Goal: Information Seeking & Learning: Learn about a topic

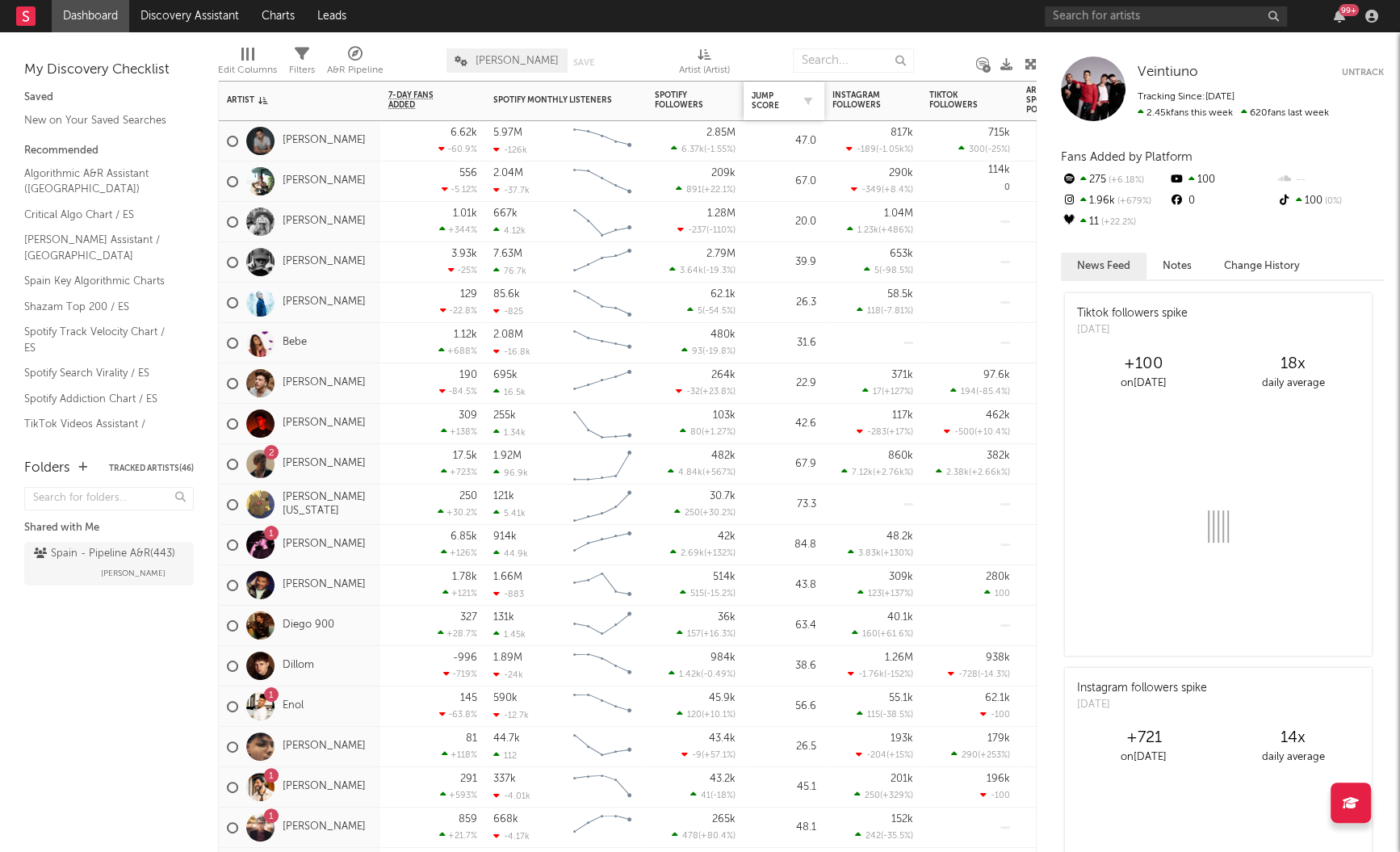
click at [765, 88] on div "Jump Score" at bounding box center [783, 101] width 65 height 34
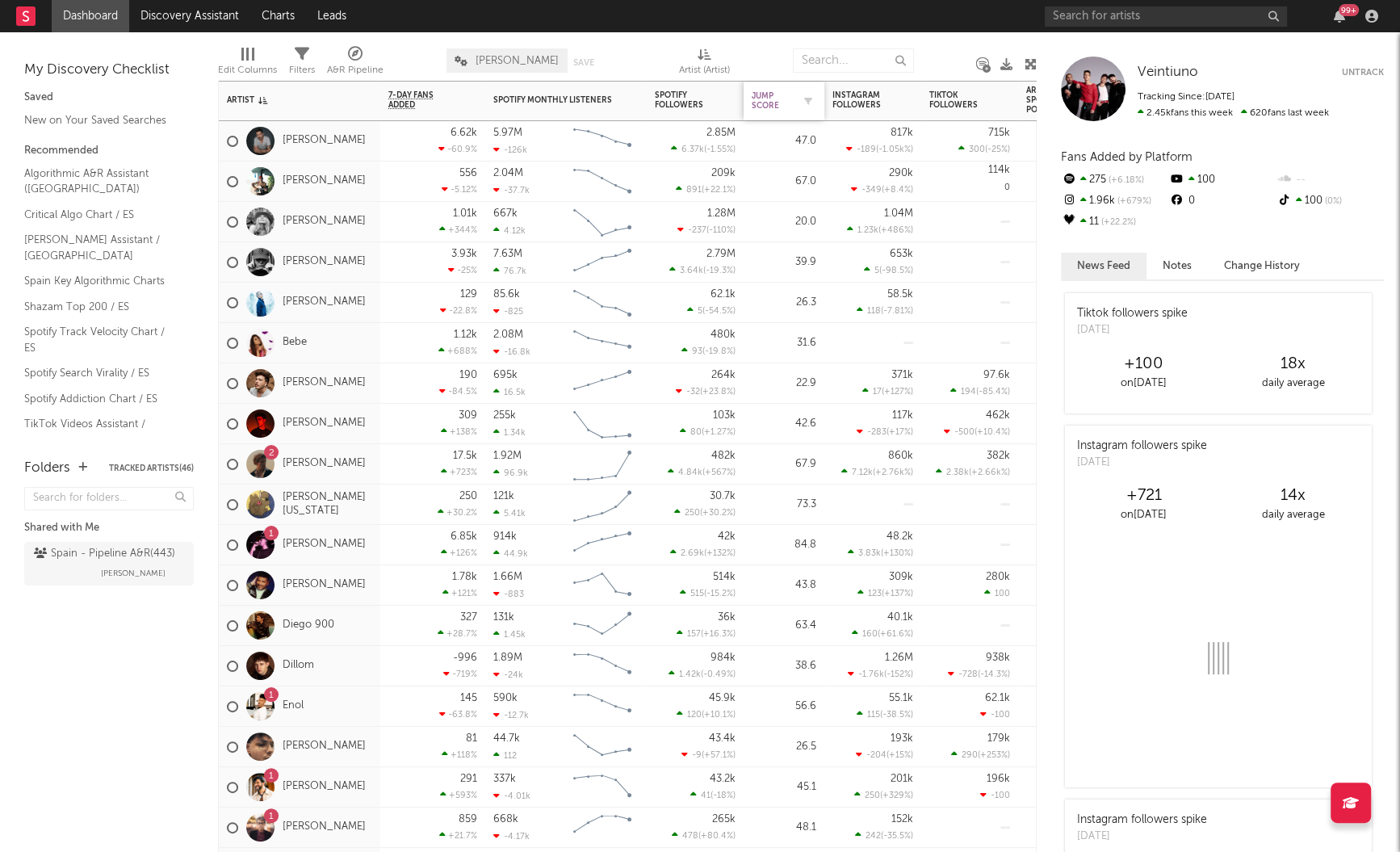
click at [765, 95] on div "Jump Score" at bounding box center [771, 100] width 40 height 20
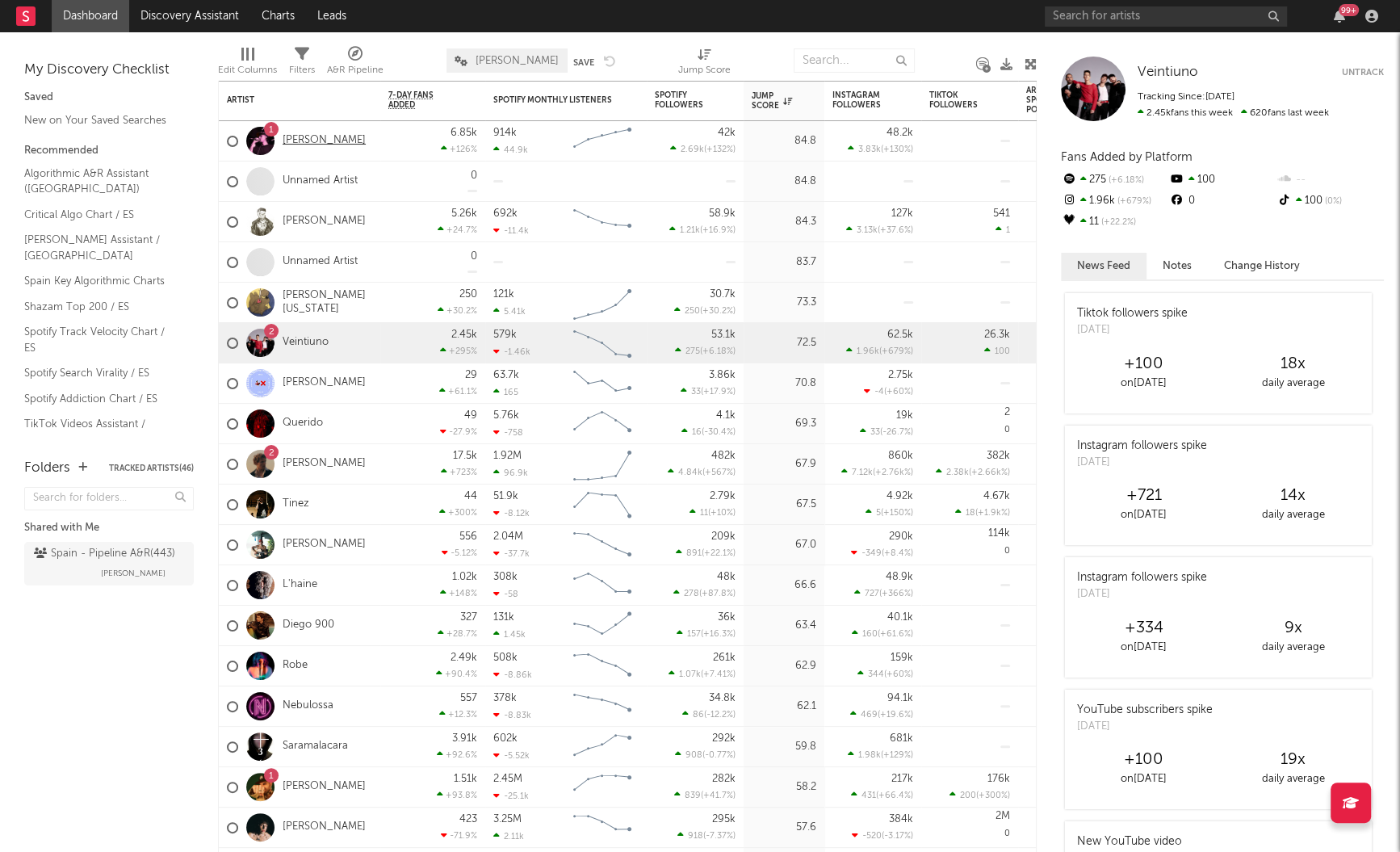
click at [322, 142] on link "[PERSON_NAME]" at bounding box center [324, 141] width 83 height 14
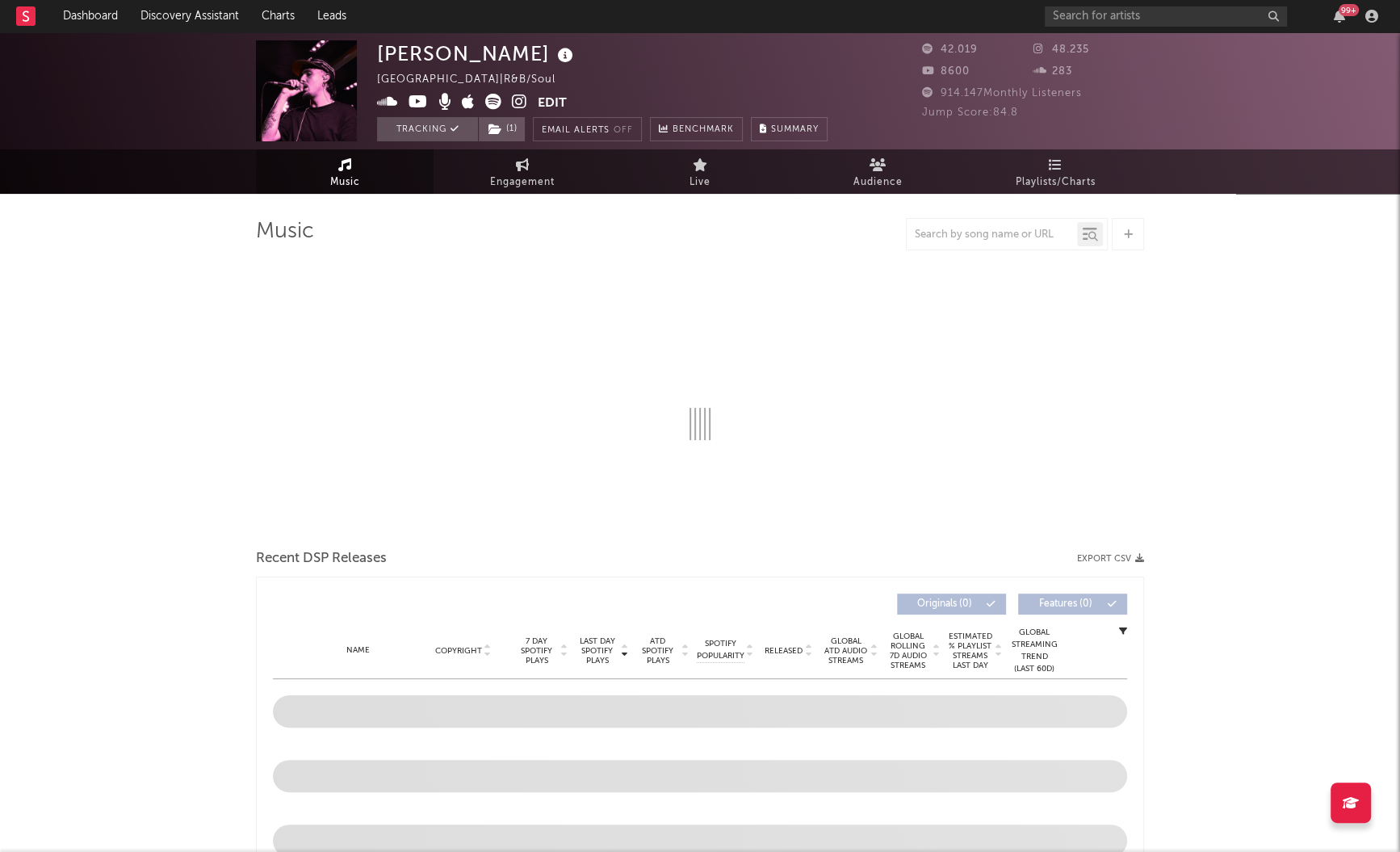
select select "6m"
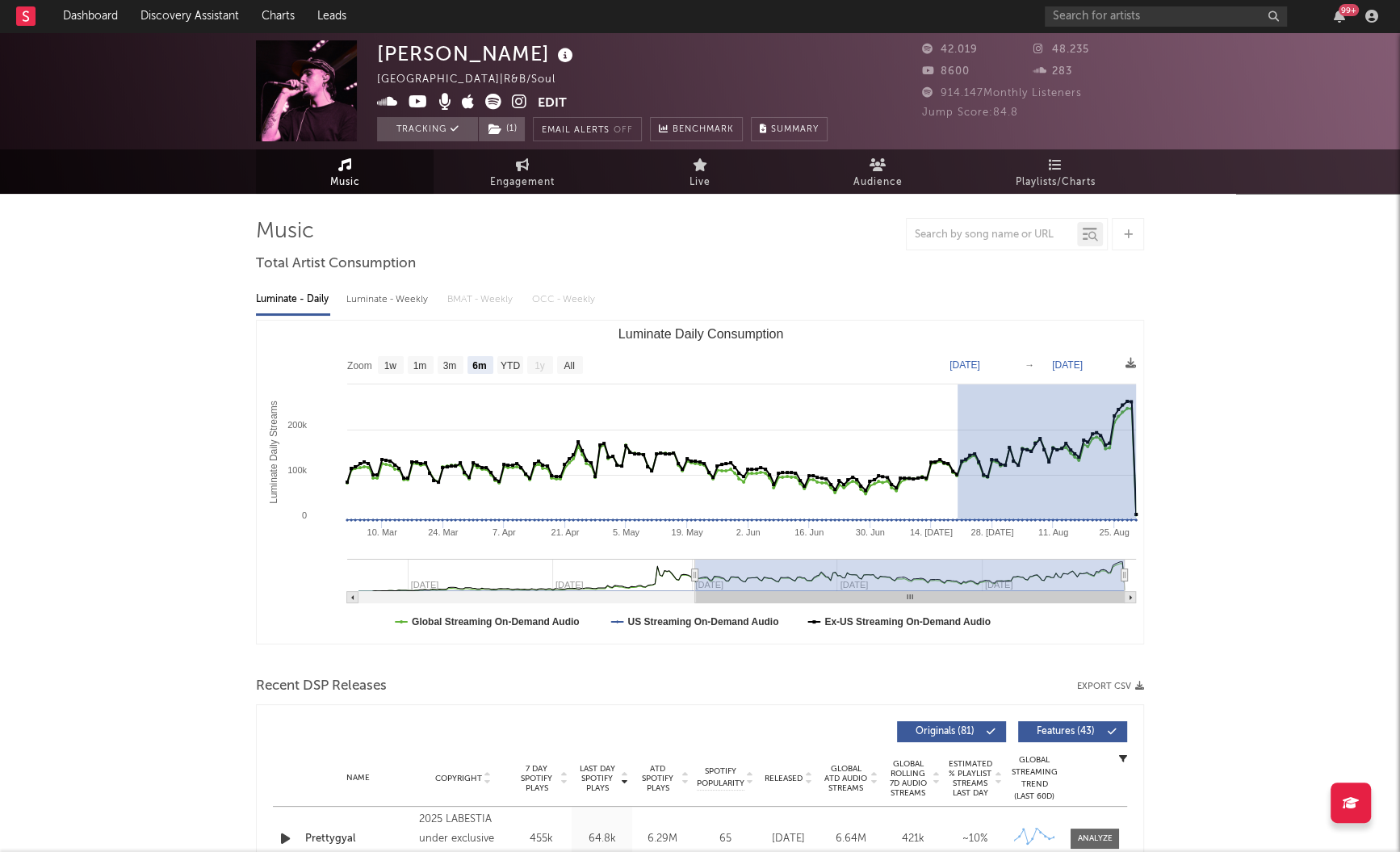
drag, startPoint x: 957, startPoint y: 458, endPoint x: 1161, endPoint y: 454, distance: 204.0
type input "2025-07-20"
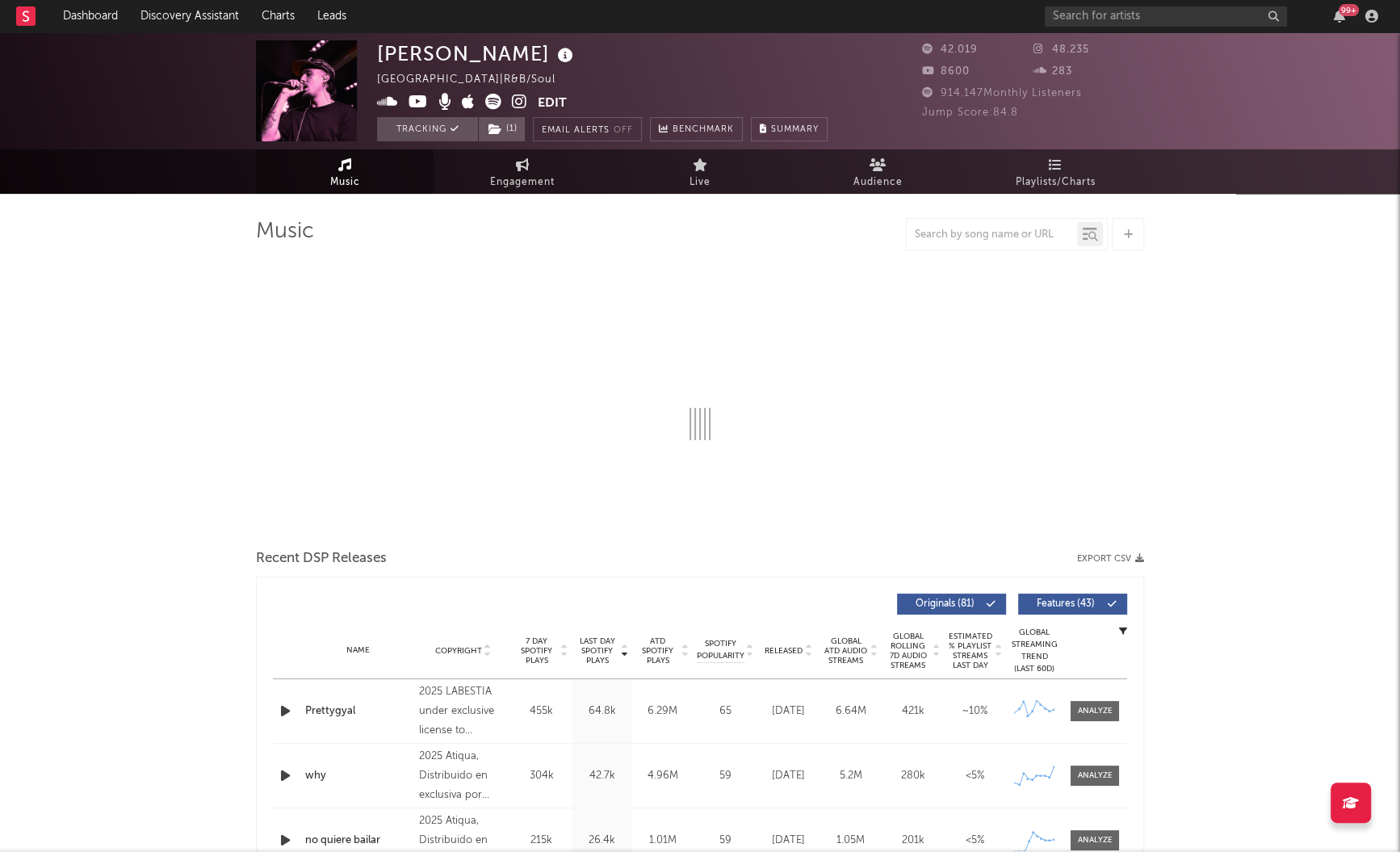
select select "6m"
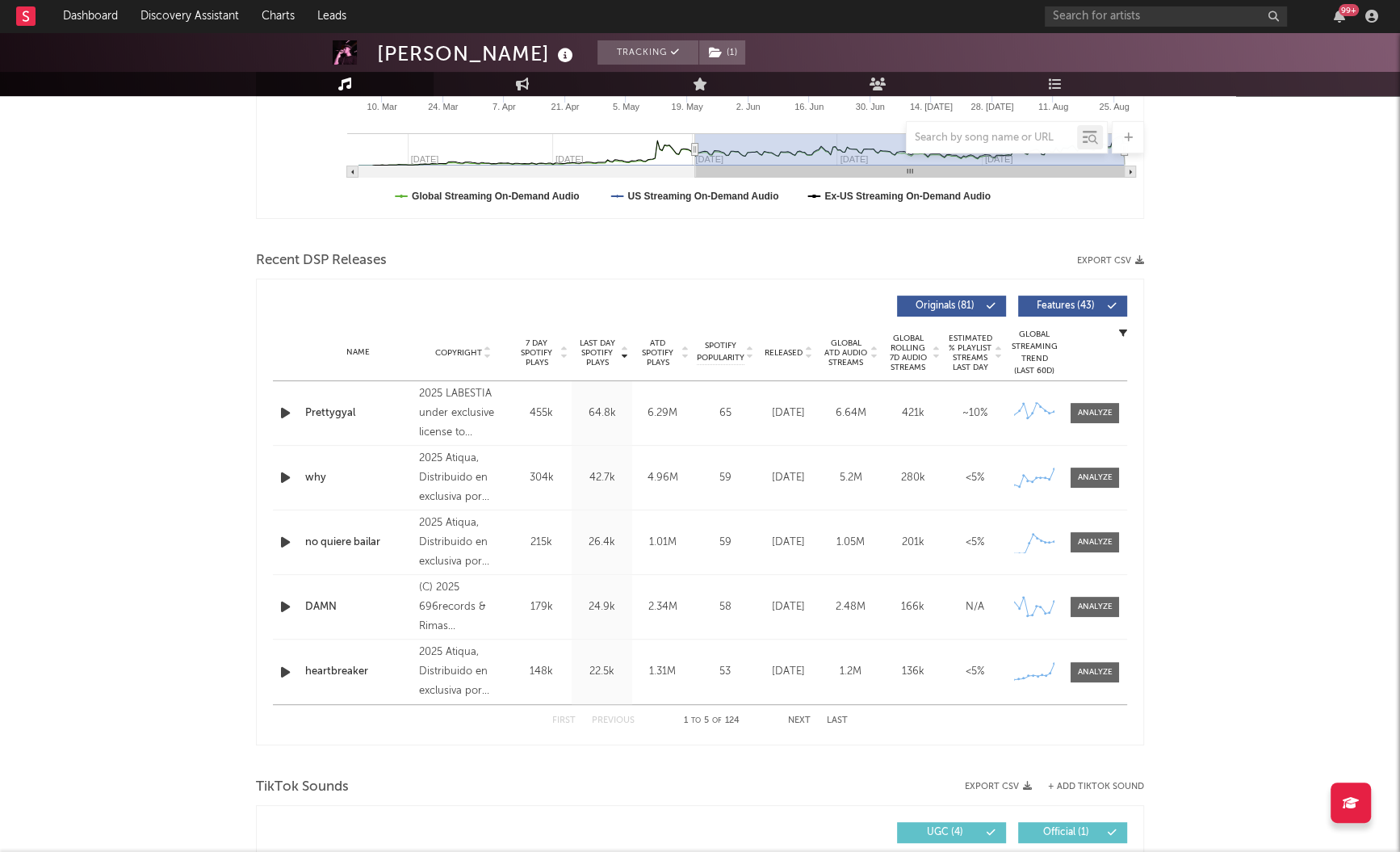
scroll to position [425, 0]
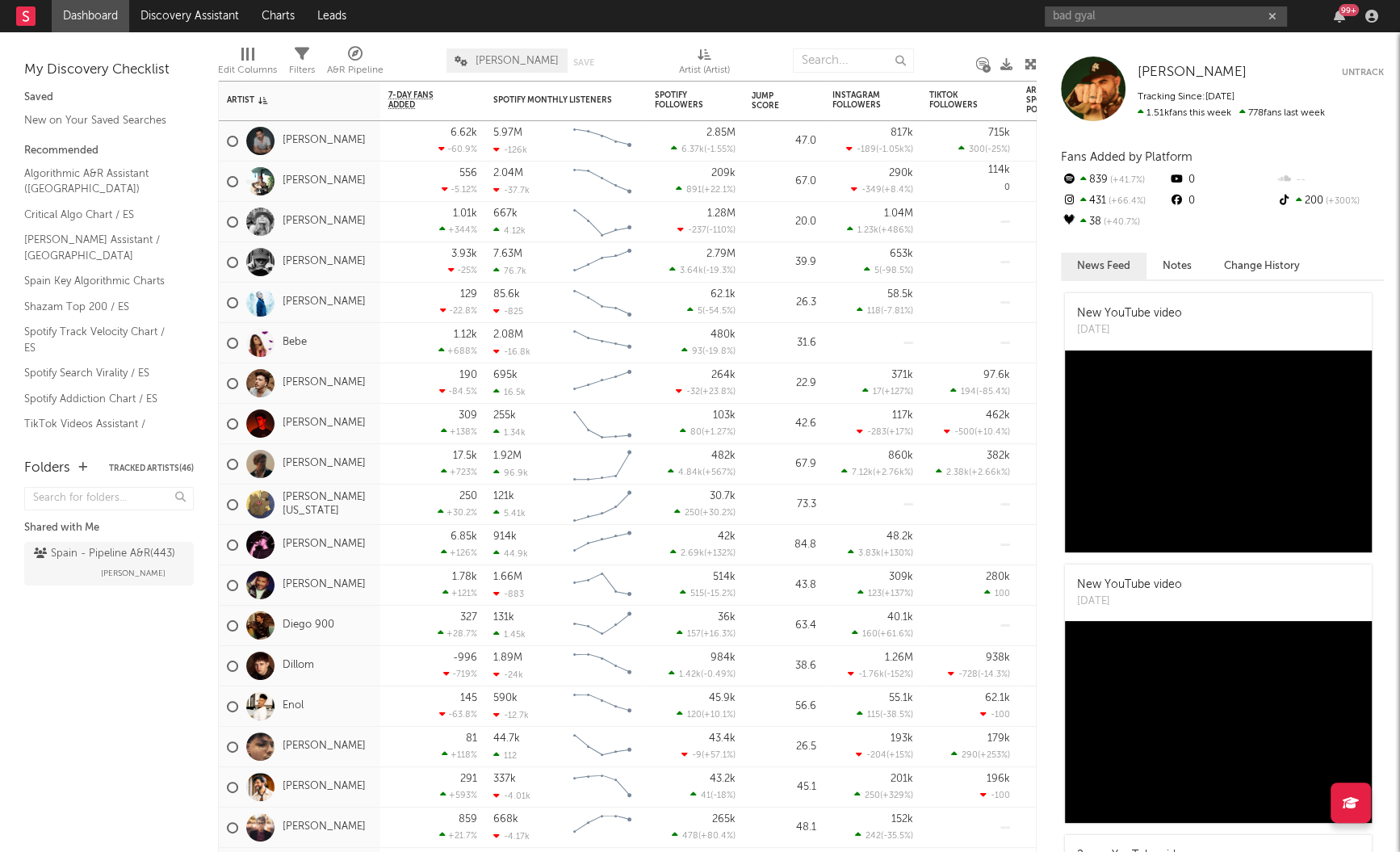
click at [1126, 15] on input "bad gyal" at bounding box center [1166, 17] width 242 height 21
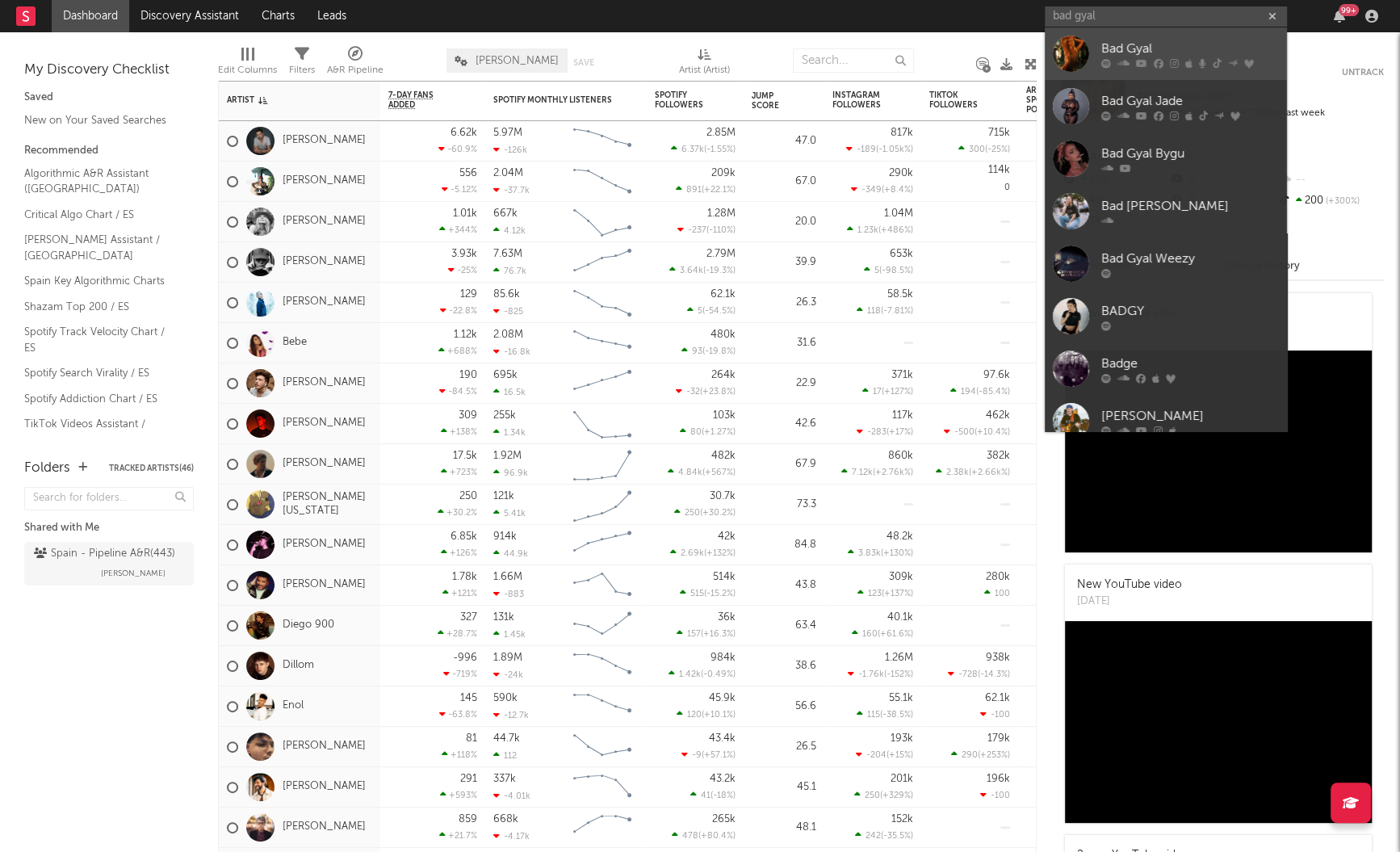
type input "bad gyal"
click at [1059, 65] on div at bounding box center [1071, 53] width 37 height 37
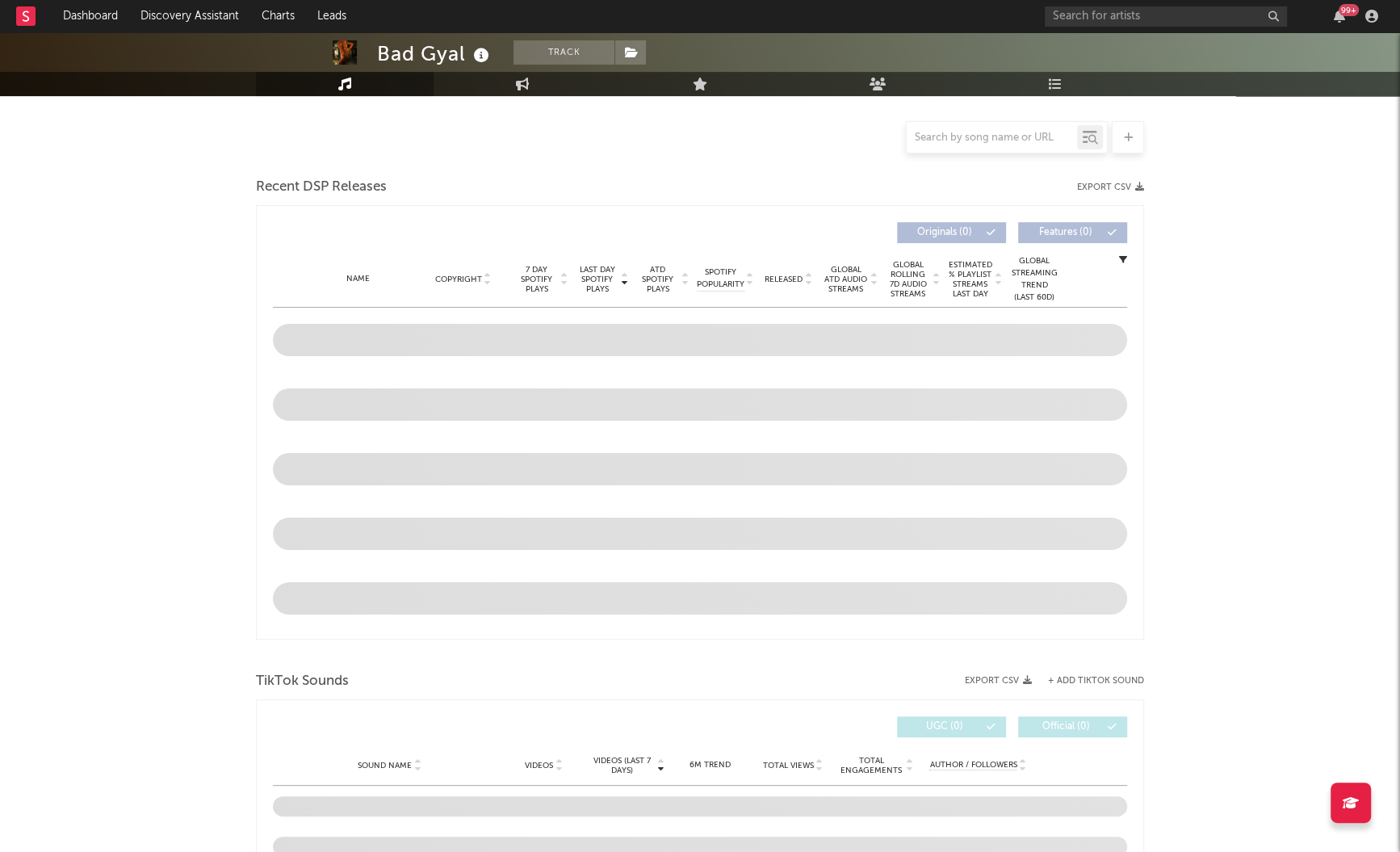
select select "6m"
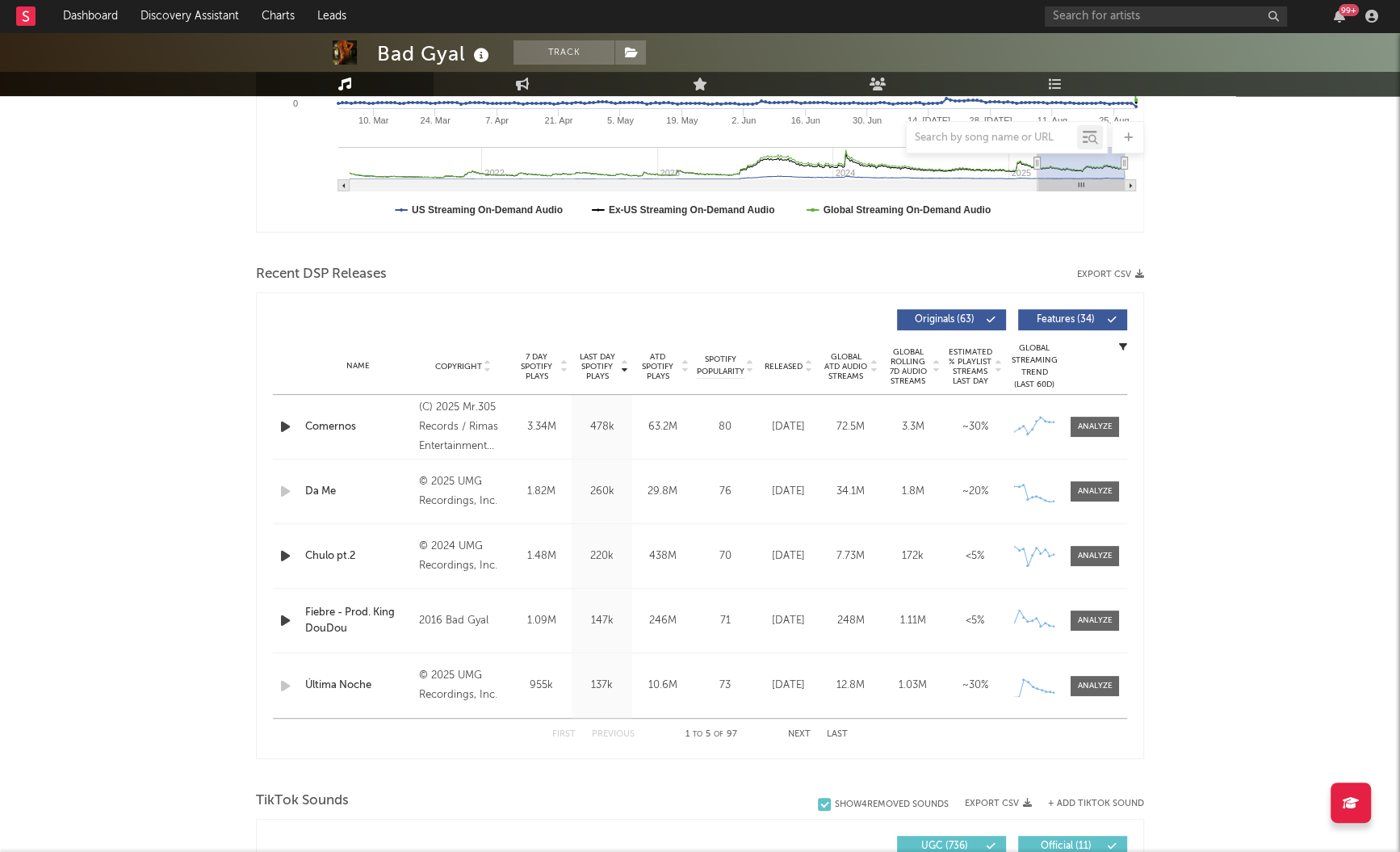
scroll to position [501, 0]
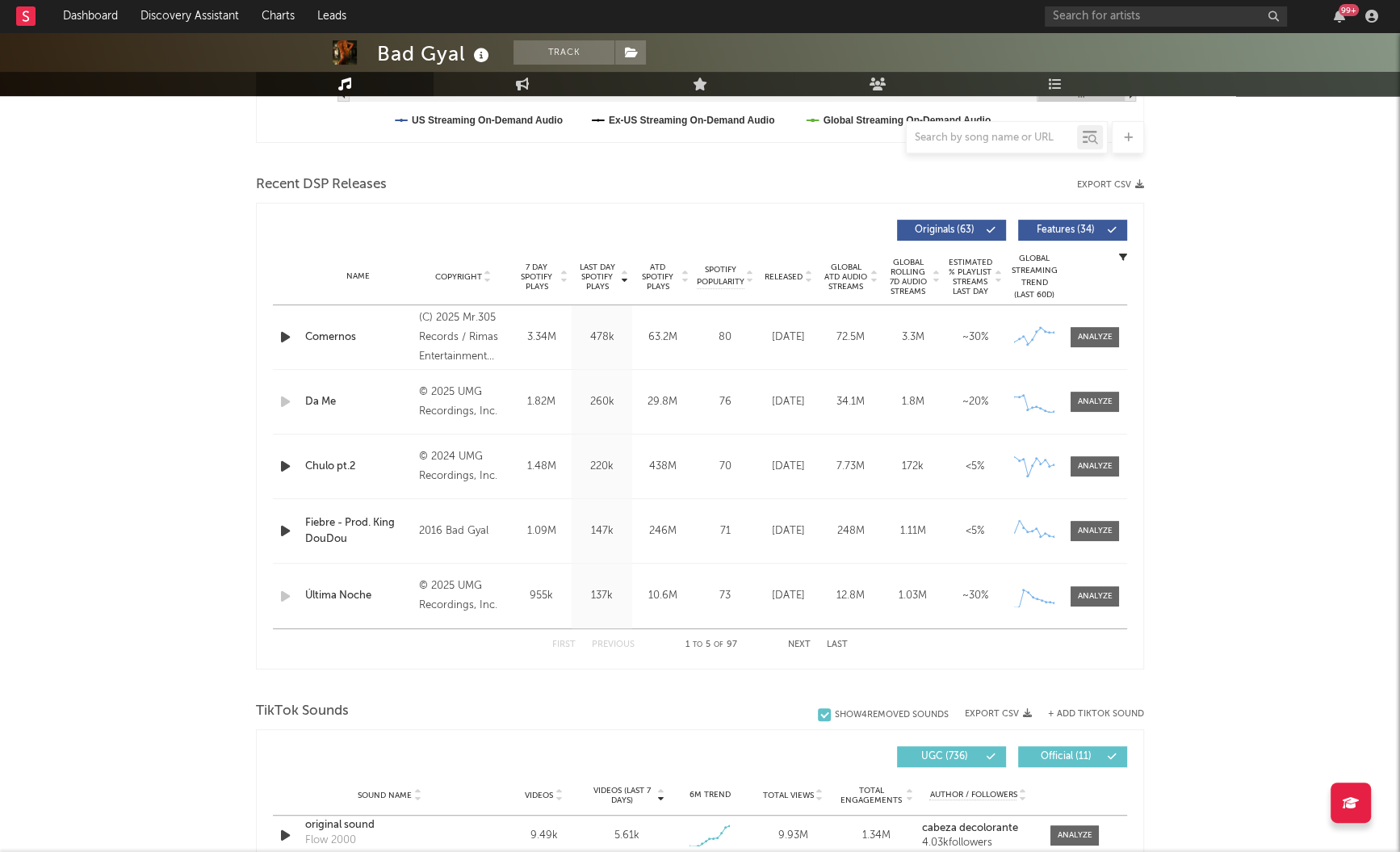
click at [802, 640] on button "Next" at bounding box center [799, 644] width 22 height 8
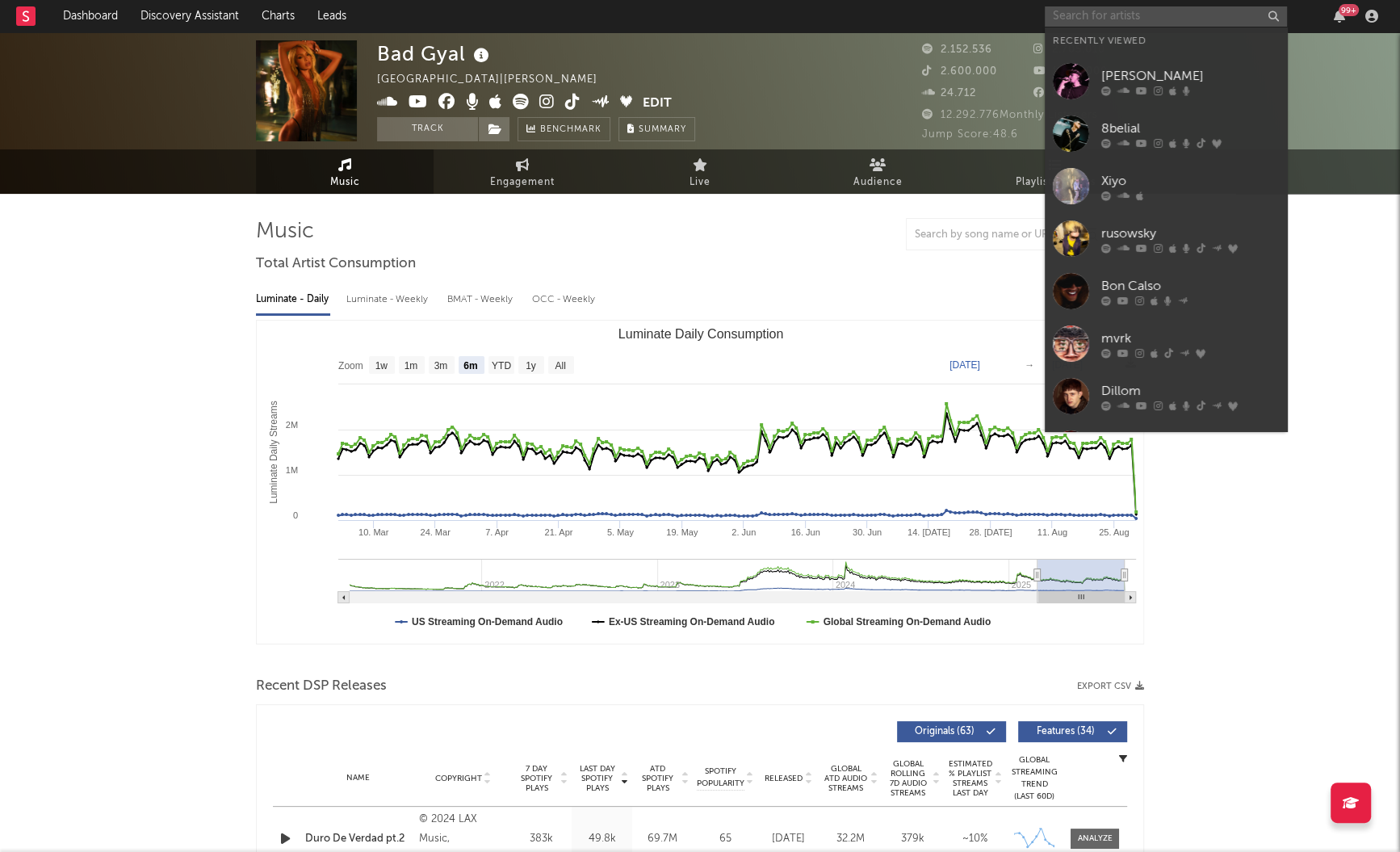
click at [1089, 20] on input "text" at bounding box center [1166, 17] width 242 height 21
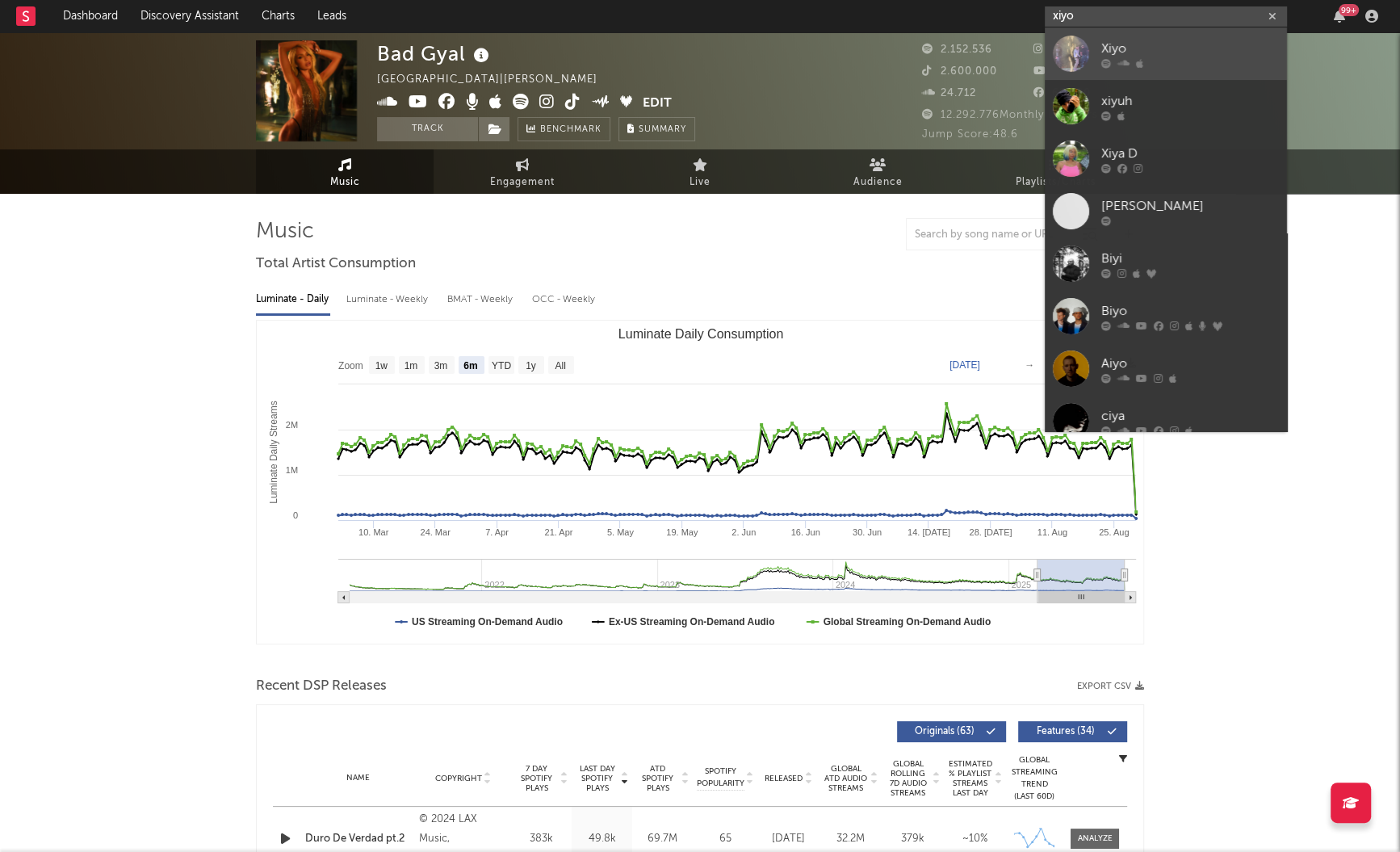
type input "xiyo"
click at [1076, 55] on div at bounding box center [1071, 53] width 37 height 37
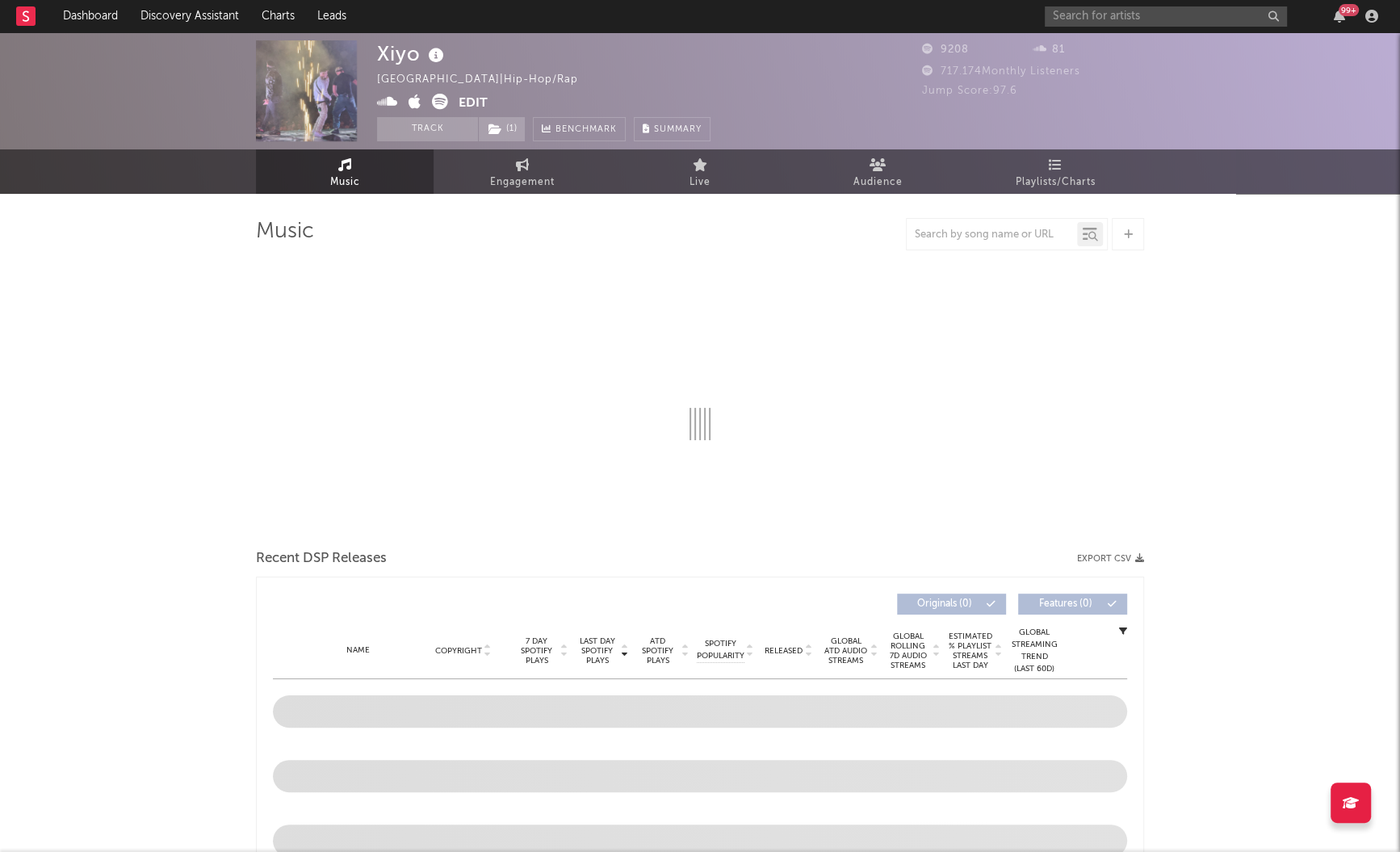
select select "6m"
